Goal: Complete application form

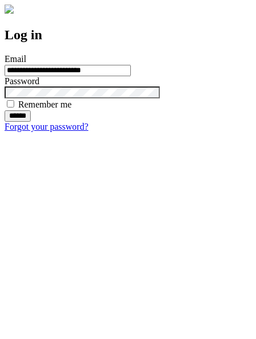
type input "**********"
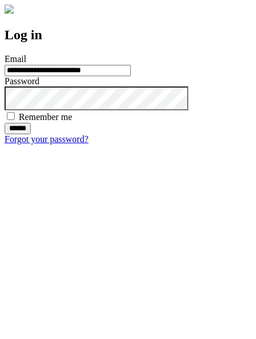
click at [31, 134] on input "******" at bounding box center [18, 128] width 26 height 11
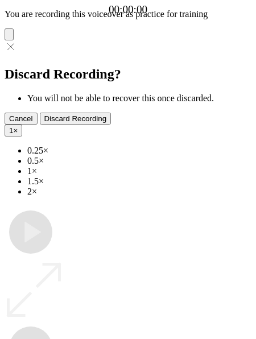
type input "**********"
